Goal: Find specific page/section: Find specific page/section

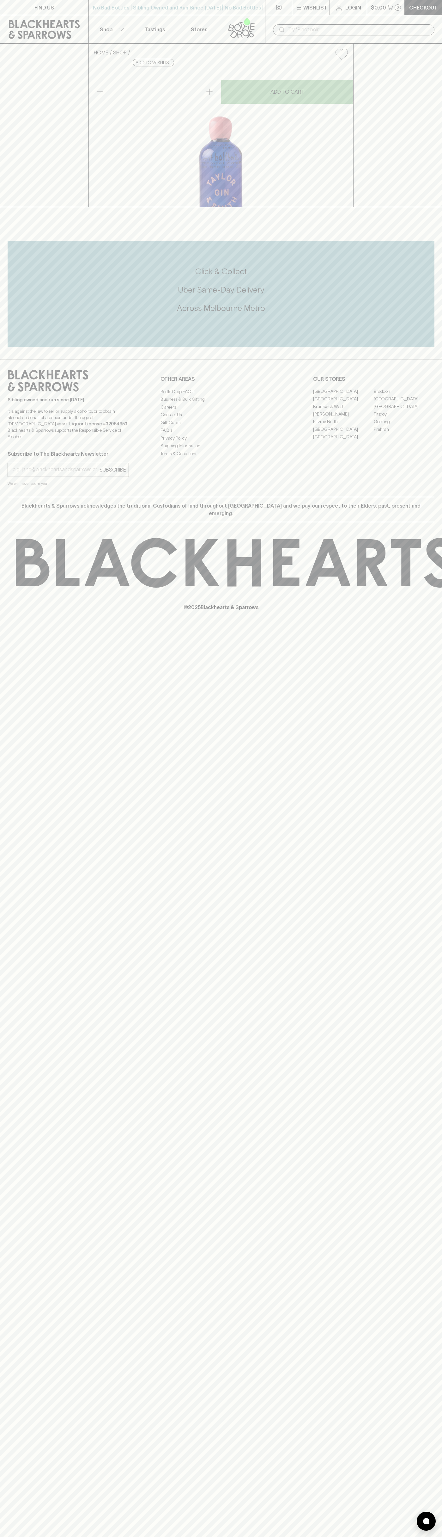
click at [32, 30] on icon at bounding box center [44, 29] width 79 height 19
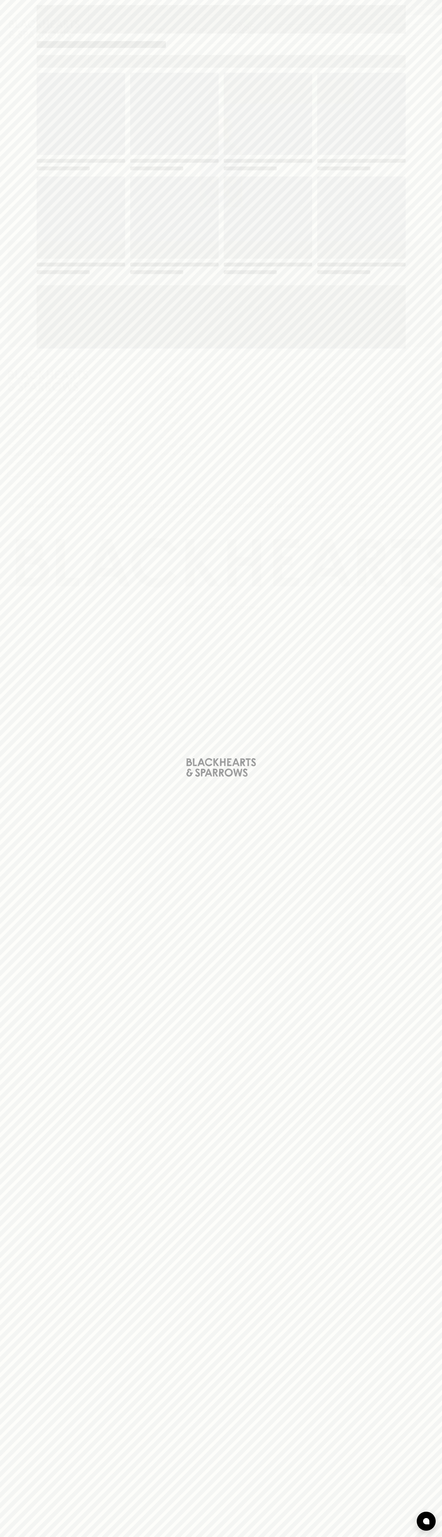
click at [437, 925] on div "Loading" at bounding box center [221, 768] width 442 height 1537
click at [356, 1537] on html "FIND US | No Bad Bottles | Sibling Owned and Run Since 2006 | No Bad Bottles | …" at bounding box center [221, 768] width 442 height 1537
click at [18, 109] on div "Loading" at bounding box center [221, 768] width 442 height 1537
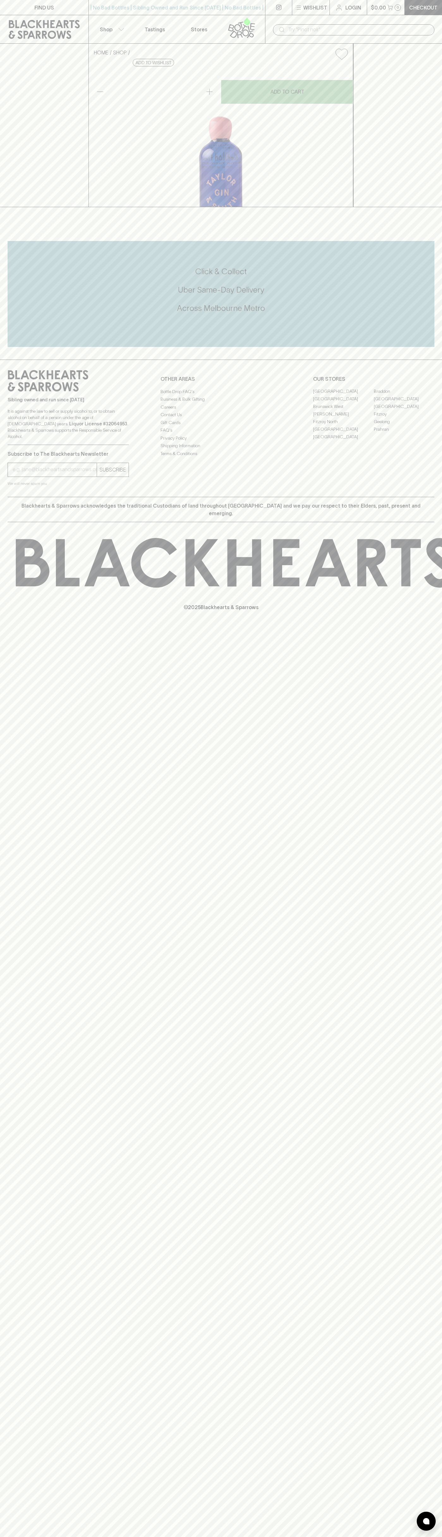
click at [344, 403] on link "[GEOGRAPHIC_DATA]" at bounding box center [343, 399] width 61 height 8
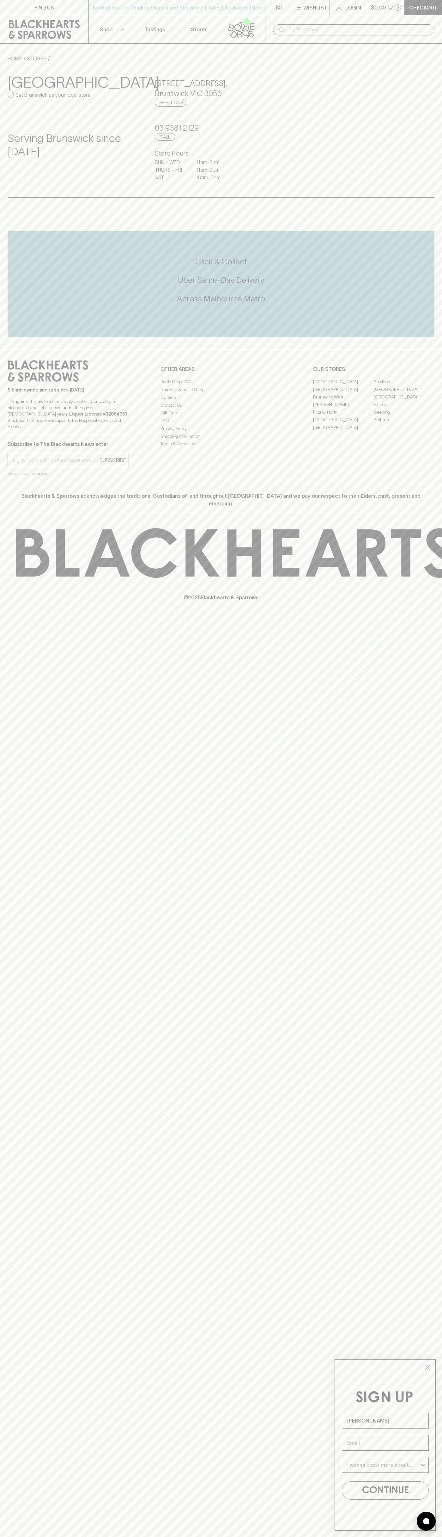
type input "John Smith"
